Goal: Task Accomplishment & Management: Use online tool/utility

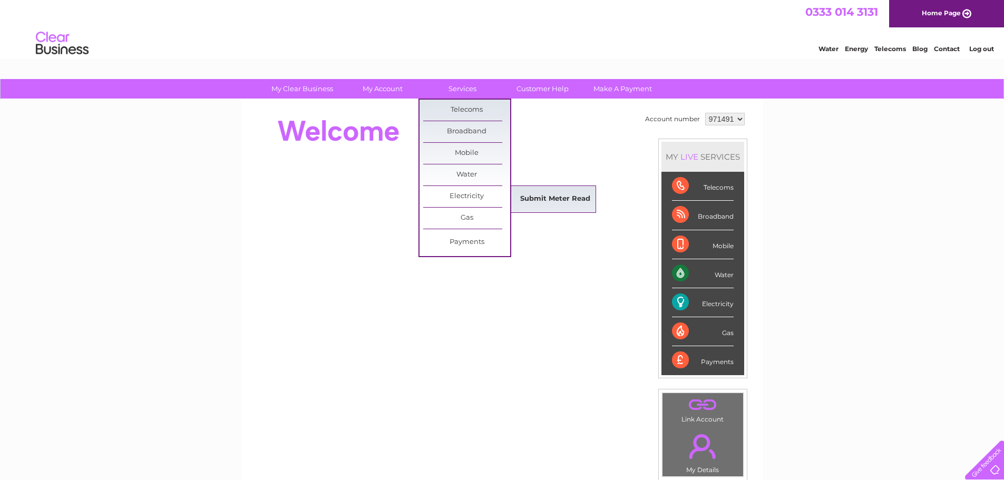
click at [576, 205] on link "Submit Meter Read" at bounding box center [555, 199] width 87 height 21
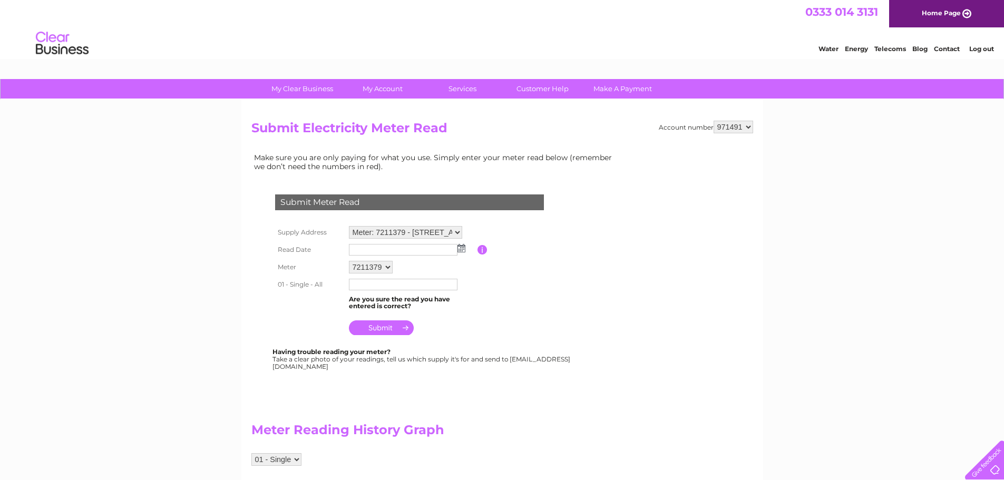
click at [385, 253] on input "text" at bounding box center [403, 250] width 109 height 12
click at [465, 251] on img at bounding box center [463, 249] width 8 height 8
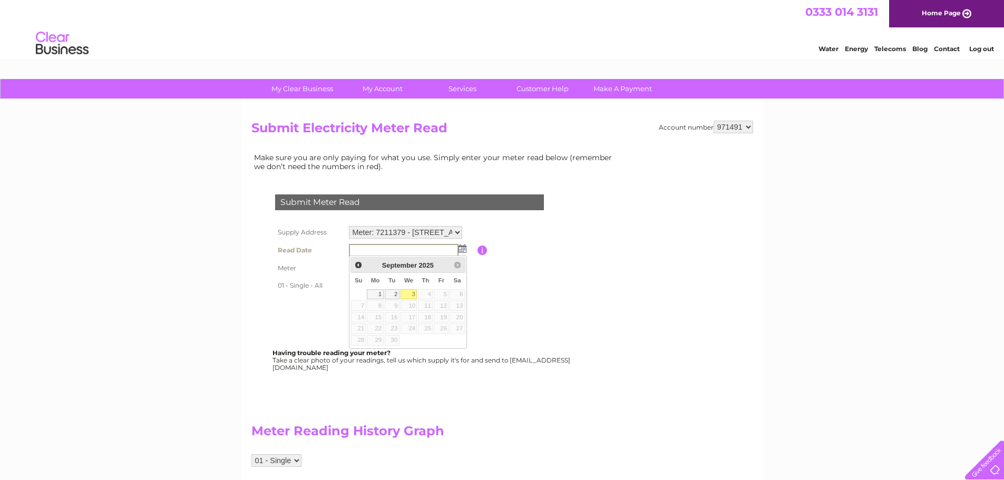
drag, startPoint x: 412, startPoint y: 292, endPoint x: 383, endPoint y: 292, distance: 29.0
click at [411, 292] on link "3" at bounding box center [409, 294] width 17 height 11
type input "[DATE]"
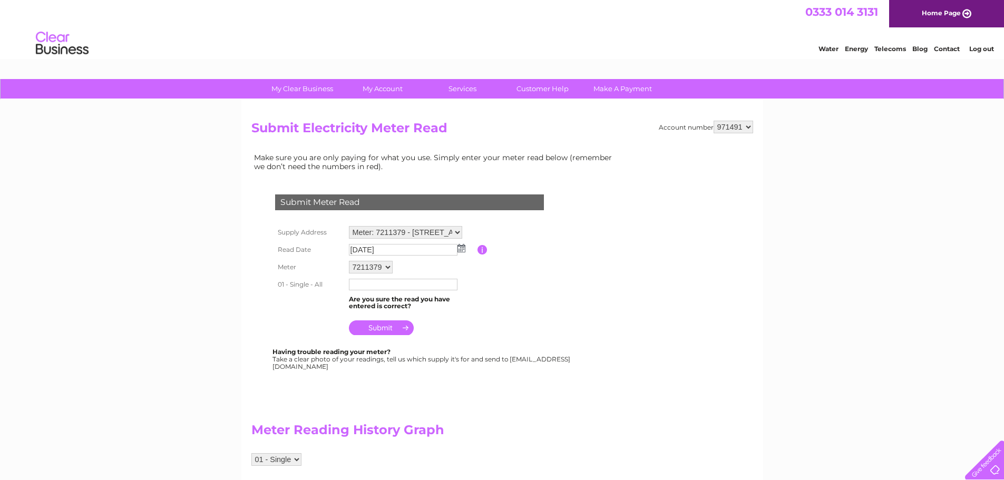
click at [361, 285] on input "text" at bounding box center [403, 285] width 109 height 12
type input "80043"
click at [387, 333] on input "submit" at bounding box center [381, 329] width 65 height 15
